Goal: Answer question/provide support

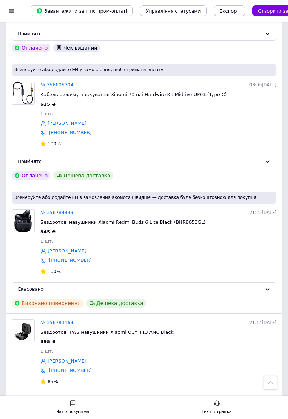
scroll to position [1199, 0]
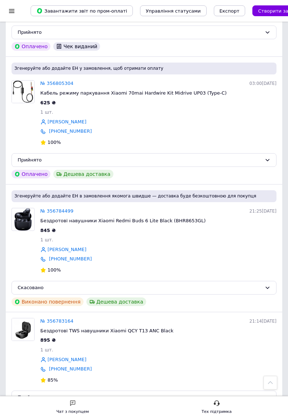
click at [54, 324] on link "№ 356783164" at bounding box center [56, 321] width 33 height 5
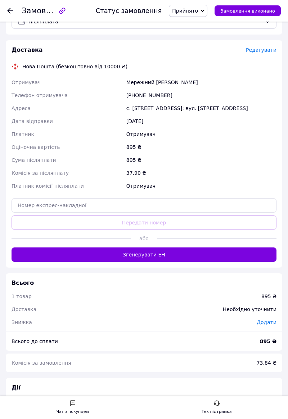
click at [66, 416] on link "Viber" at bounding box center [62, 415] width 25 height 15
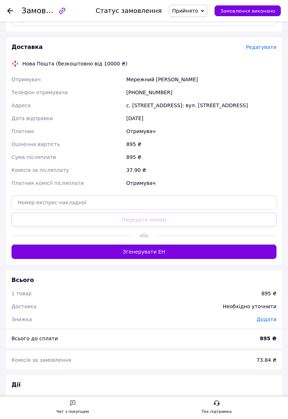
scroll to position [285, 0]
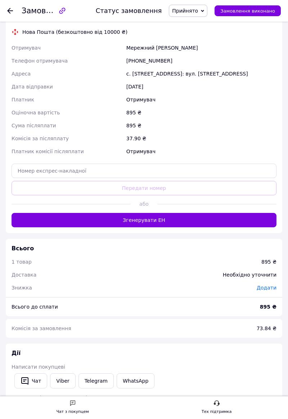
click at [67, 376] on link "Viber" at bounding box center [62, 381] width 25 height 15
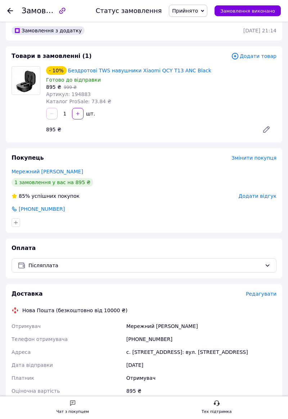
scroll to position [0, 0]
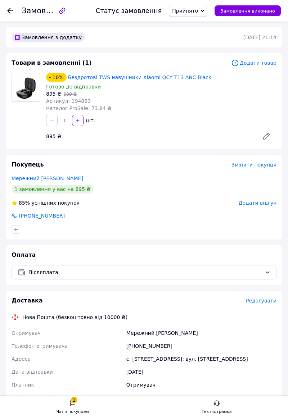
click at [10, 8] on use at bounding box center [10, 11] width 6 height 6
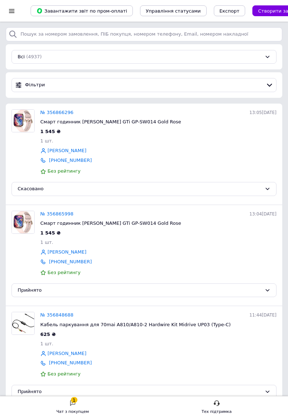
click at [77, 404] on div "1 Чат з покупцем" at bounding box center [73, 407] width 32 height 15
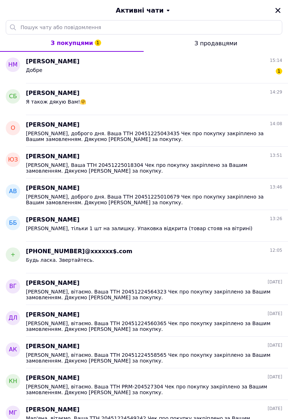
click at [174, 71] on div "Добре 1" at bounding box center [154, 72] width 256 height 12
